Goal: Find specific page/section: Find specific page/section

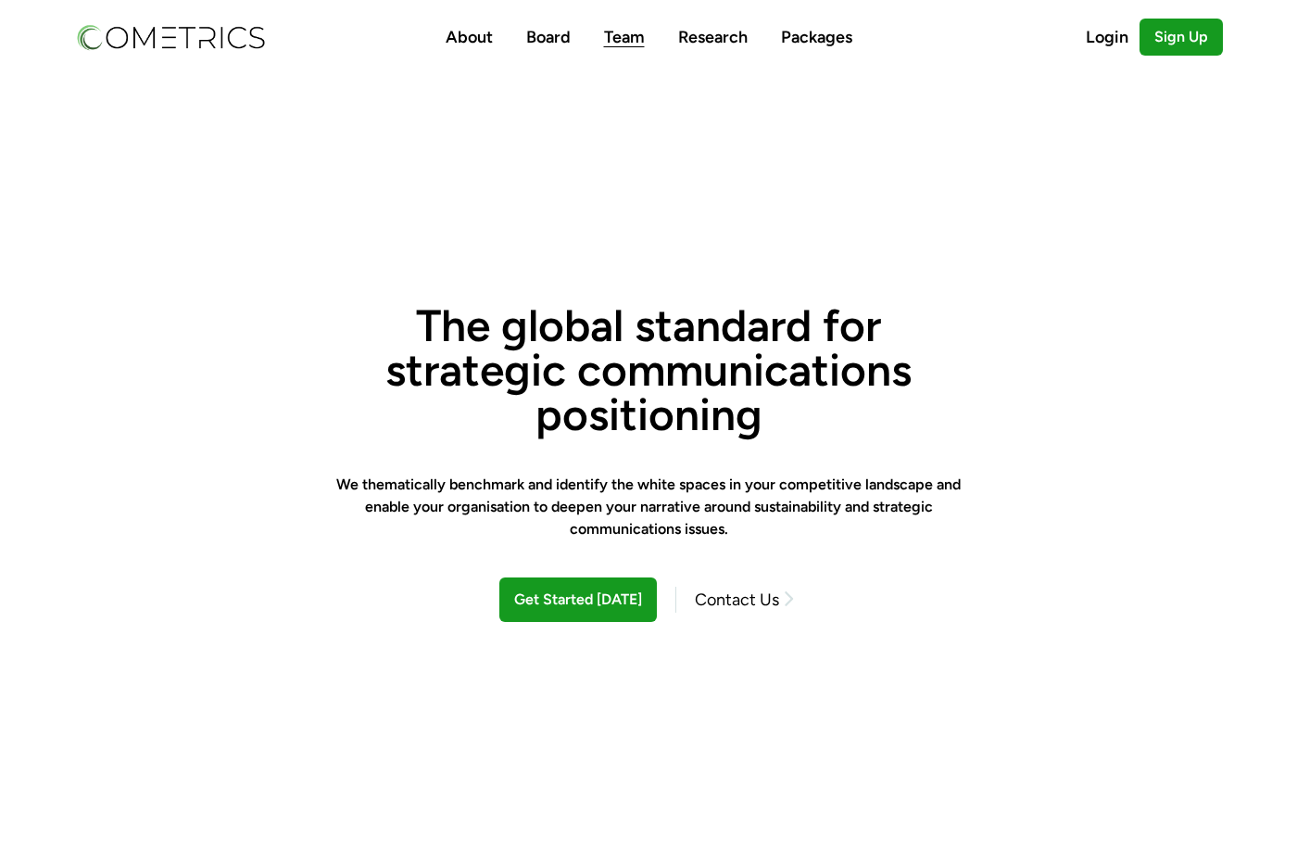
click at [631, 39] on link "Team" at bounding box center [624, 37] width 41 height 20
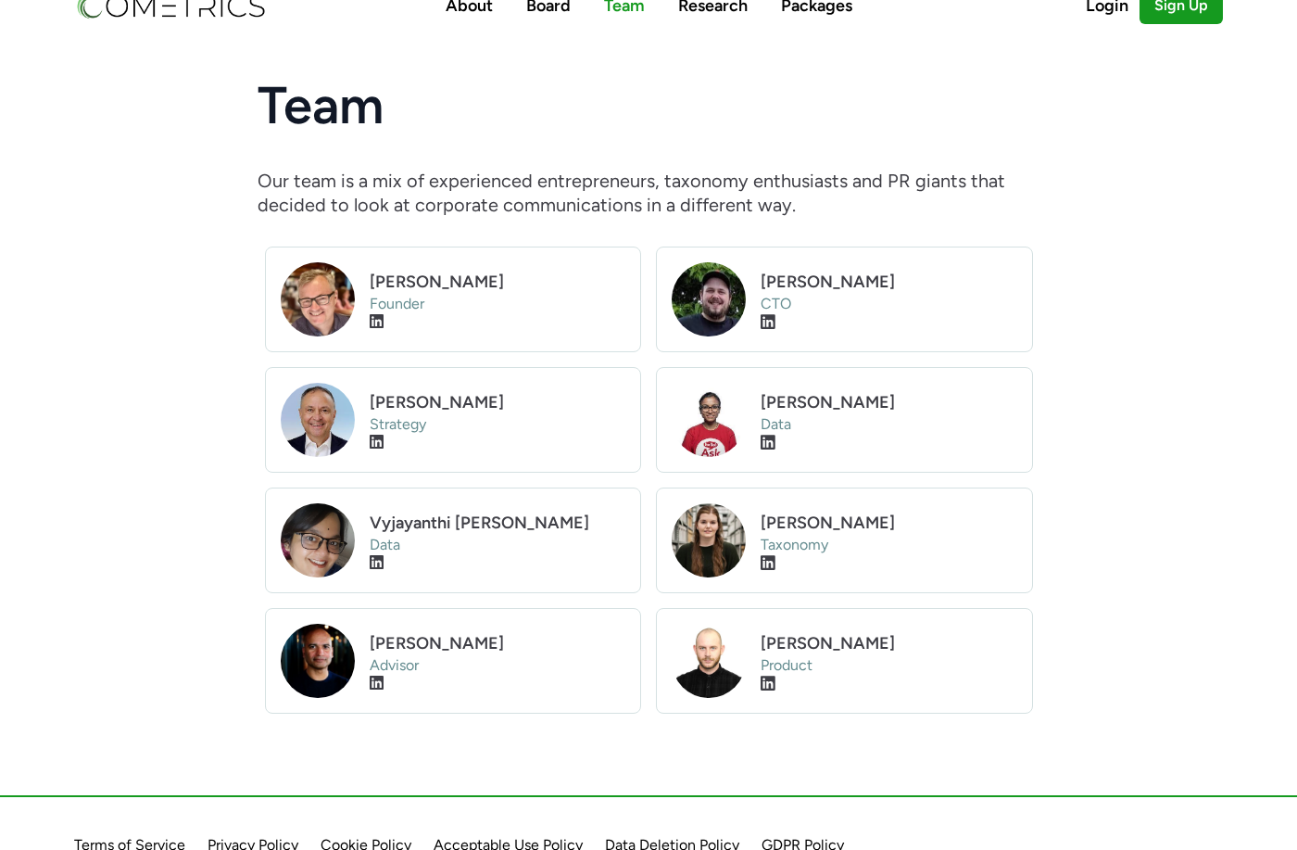
scroll to position [77, 0]
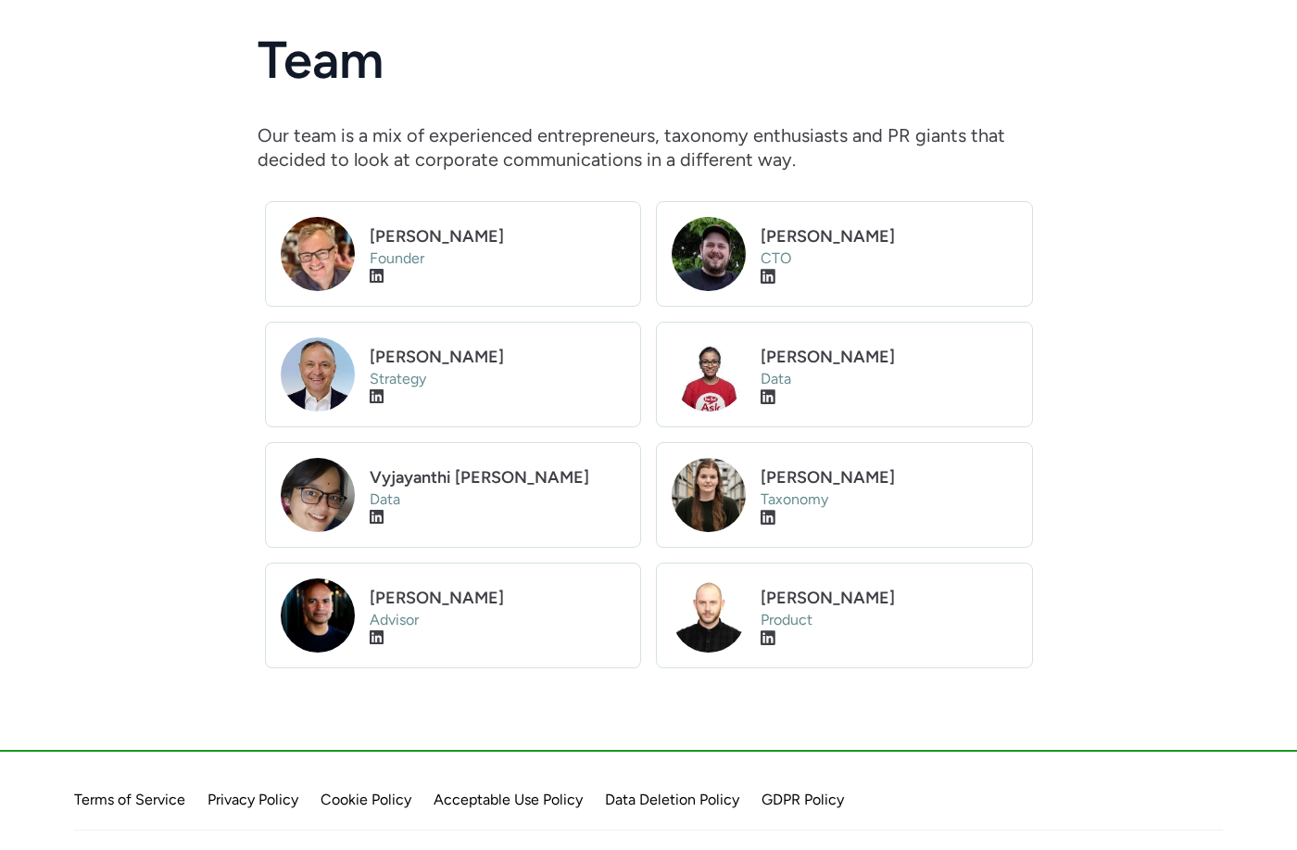
click at [588, 123] on p "Our team is a mix of experienced entrepreneurs, taxonomy enthusiasts and PR gia…" at bounding box center [649, 147] width 783 height 48
click at [612, 66] on h1 "Team" at bounding box center [649, 60] width 783 height 52
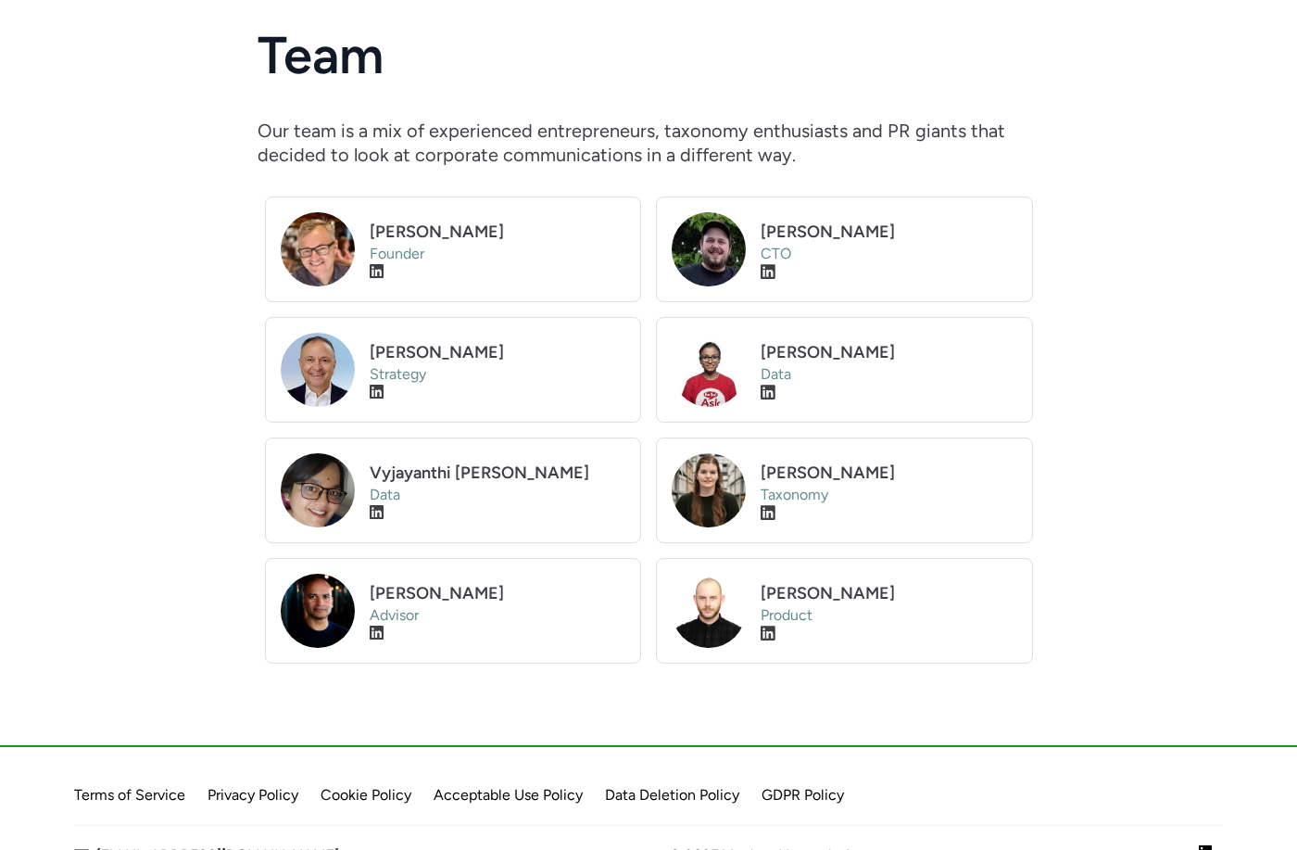
scroll to position [0, 0]
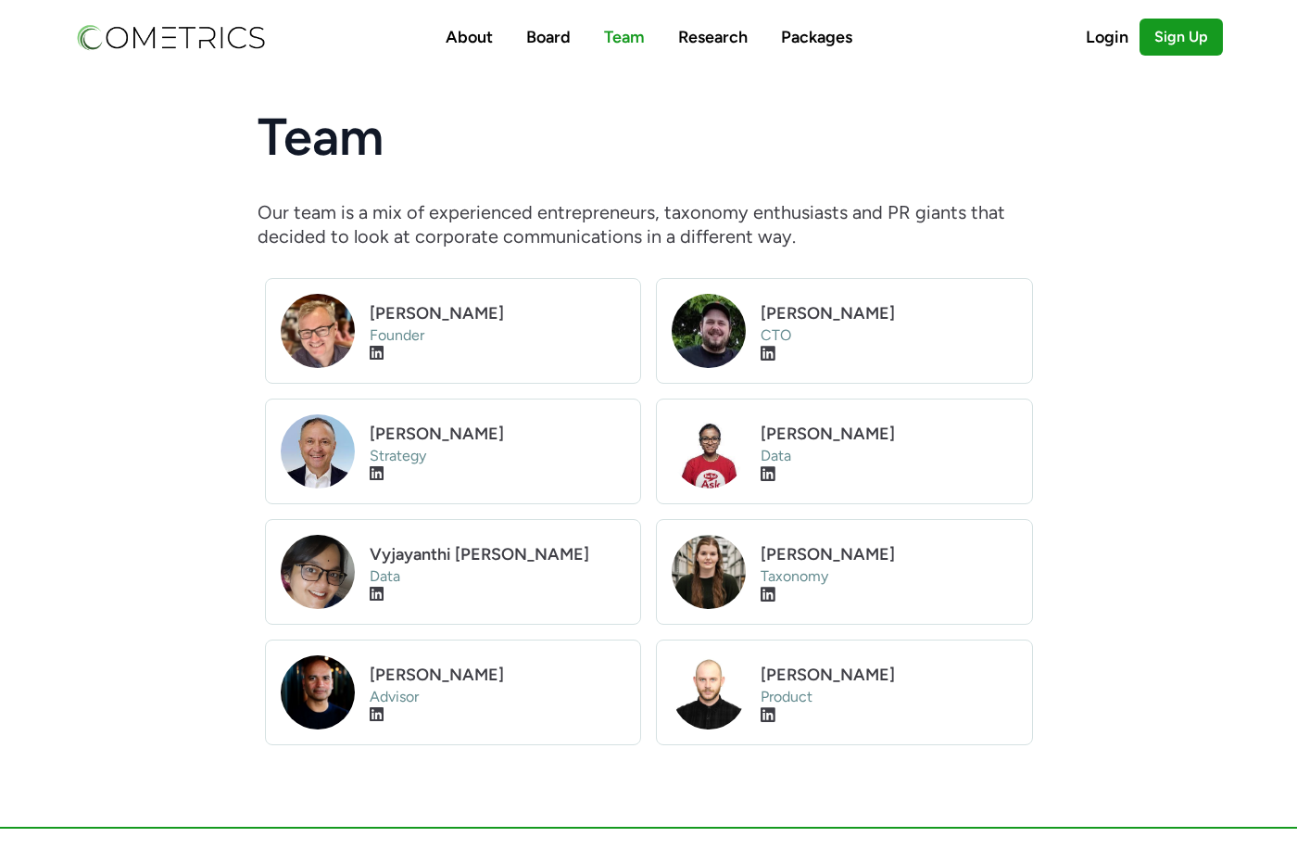
click at [184, 34] on img at bounding box center [170, 37] width 193 height 32
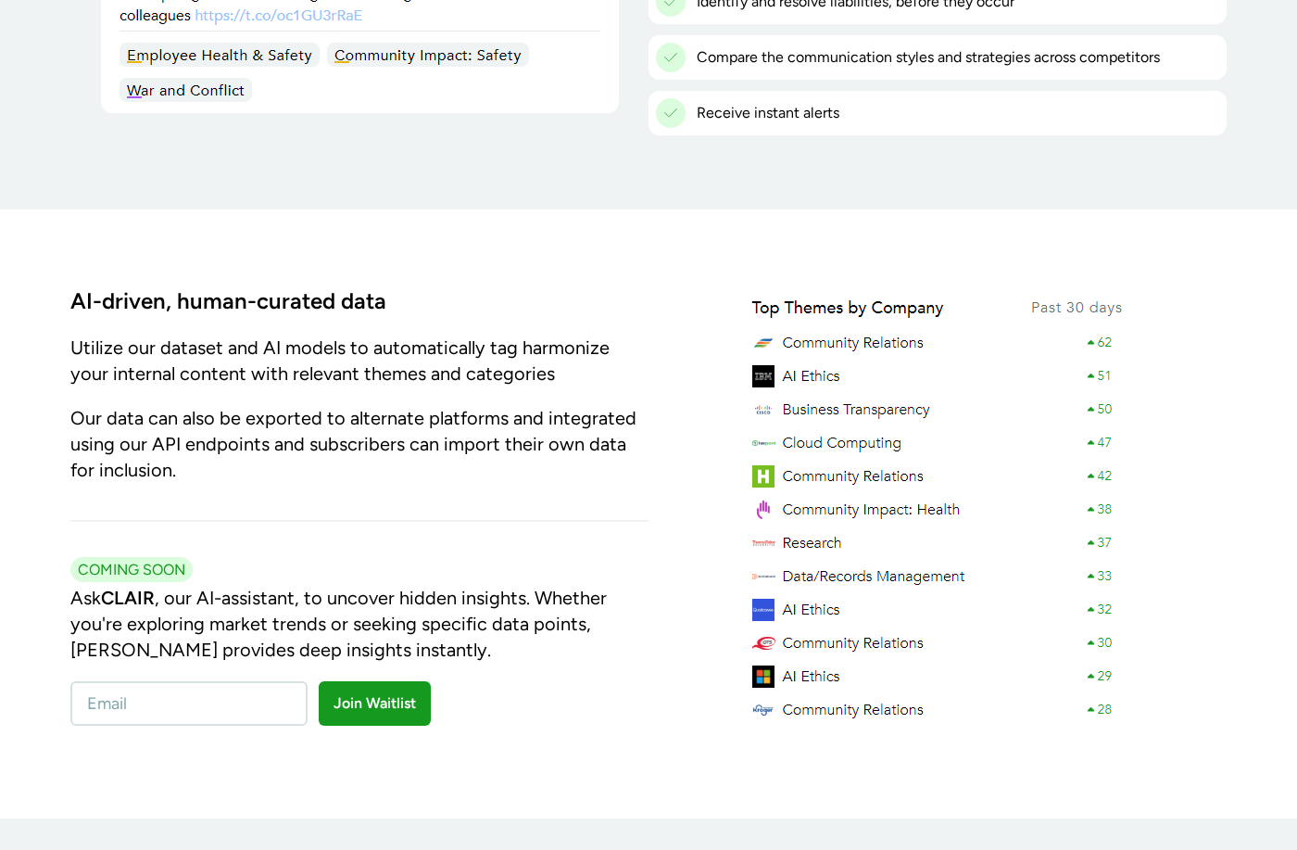
scroll to position [2056, 0]
